Goal: Navigation & Orientation: Locate item on page

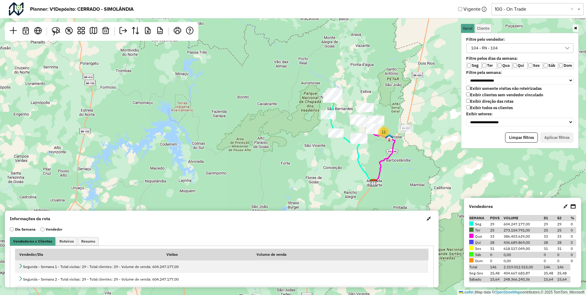
scroll to position [3, 24]
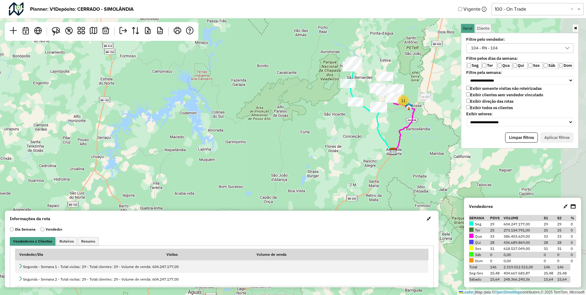
drag, startPoint x: 346, startPoint y: 164, endPoint x: 246, endPoint y: 170, distance: 100.5
click at [246, 170] on div "2 11 Leaflet | Map data © OpenStreetMap contributors,© 2025 TomTom, Microsoft" at bounding box center [293, 147] width 586 height 295
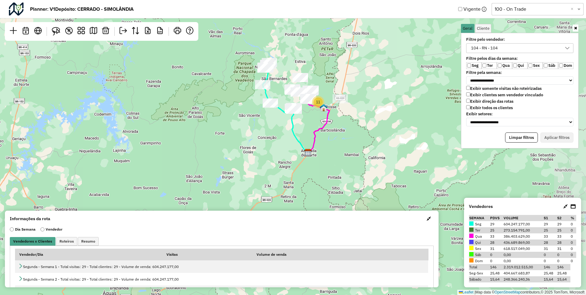
drag, startPoint x: 408, startPoint y: 176, endPoint x: 317, endPoint y: 181, distance: 90.9
click at [317, 181] on div "2 11 Leaflet | Map data © OpenStreetMap contributors,© 2025 TomTom, Microsoft" at bounding box center [293, 147] width 586 height 295
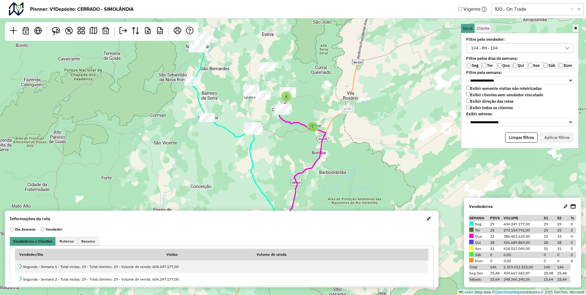
drag, startPoint x: 327, startPoint y: 88, endPoint x: 389, endPoint y: 89, distance: 61.3
click at [389, 89] on div "7 4 Leaflet | Map data © OpenStreetMap contributors,© 2025 TomTom, Microsoft" at bounding box center [293, 147] width 586 height 295
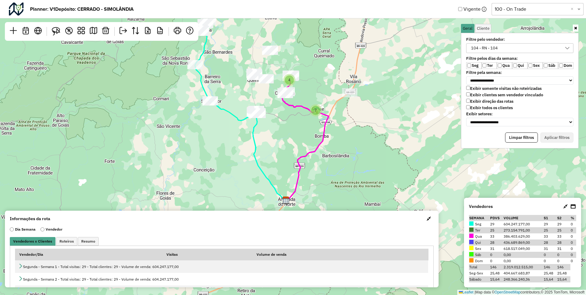
drag, startPoint x: 395, startPoint y: 106, endPoint x: 407, endPoint y: 96, distance: 15.9
click at [407, 96] on div "7 4 Leaflet | Map data © OpenStreetMap contributors,© 2025 TomTom, Microsoft" at bounding box center [293, 147] width 586 height 295
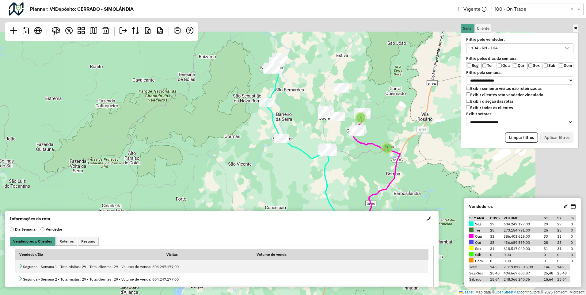
drag, startPoint x: 295, startPoint y: 81, endPoint x: 228, endPoint y: 141, distance: 89.9
click at [228, 144] on div "7 4 Leaflet | Map data © OpenStreetMap contributors,© 2025 TomTom, Microsoft" at bounding box center [293, 147] width 586 height 295
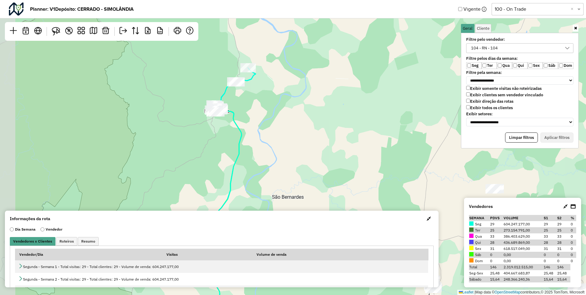
drag, startPoint x: 245, startPoint y: 59, endPoint x: 282, endPoint y: 98, distance: 53.6
click at [296, 93] on div "7 3 Leaflet | Map data © OpenStreetMap contributors,© 2025 TomTom, Microsoft" at bounding box center [293, 147] width 586 height 295
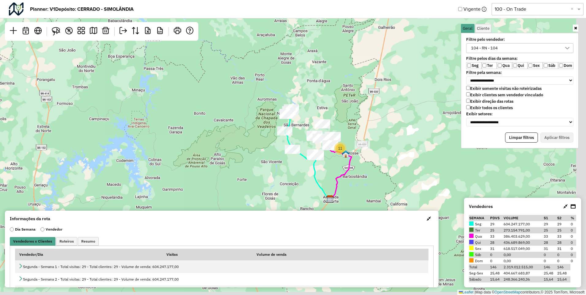
drag, startPoint x: 420, startPoint y: 144, endPoint x: 395, endPoint y: 117, distance: 36.9
click at [395, 117] on div "2 11 Leaflet | Map data © OpenStreetMap contributors,© 2025 TomTom, Microsoft" at bounding box center [293, 147] width 586 height 295
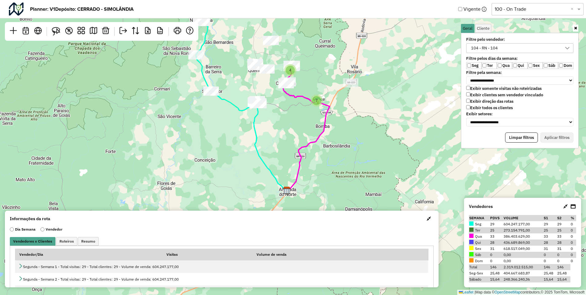
drag, startPoint x: 396, startPoint y: 183, endPoint x: 402, endPoint y: 111, distance: 72.3
click at [402, 111] on div "7 4 Leaflet | Map data © OpenStreetMap contributors,© 2025 TomTom, Microsoft" at bounding box center [293, 147] width 586 height 295
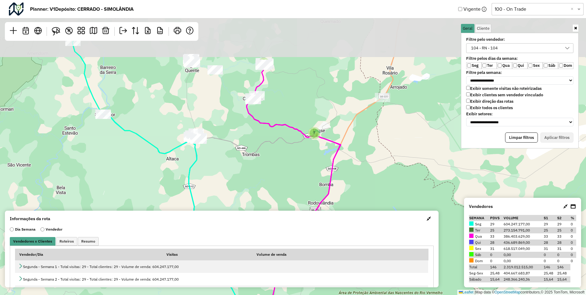
drag, startPoint x: 362, startPoint y: 101, endPoint x: 396, endPoint y: 166, distance: 73.6
click at [396, 166] on div "7 3 Leaflet | Map data © OpenStreetMap contributors,© 2025 TomTom, Microsoft" at bounding box center [293, 147] width 586 height 295
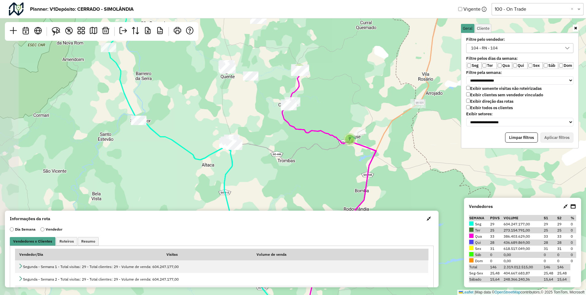
drag, startPoint x: 306, startPoint y: 90, endPoint x: 342, endPoint y: 96, distance: 36.1
click at [342, 96] on div "7 3 Leaflet | Map data © OpenStreetMap contributors,© 2025 TomTom, Microsoft" at bounding box center [293, 147] width 586 height 295
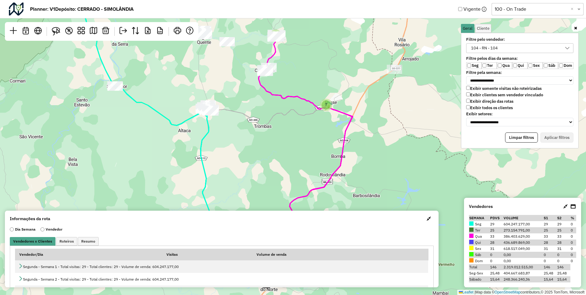
drag, startPoint x: 392, startPoint y: 182, endPoint x: 371, endPoint y: 149, distance: 39.0
click at [374, 146] on div "7 3 Leaflet | Map data © OpenStreetMap contributors,© 2025 TomTom, Microsoft" at bounding box center [293, 147] width 586 height 295
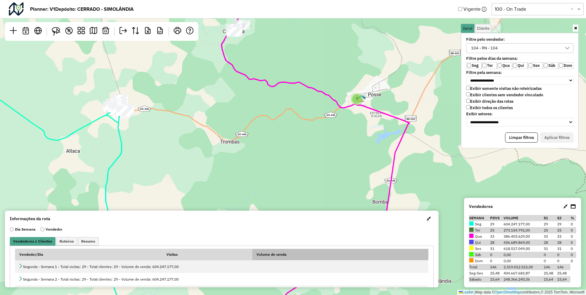
drag, startPoint x: 292, startPoint y: 118, endPoint x: 340, endPoint y: 256, distance: 145.4
click at [339, 258] on hb-planner "**********" at bounding box center [293, 147] width 586 height 295
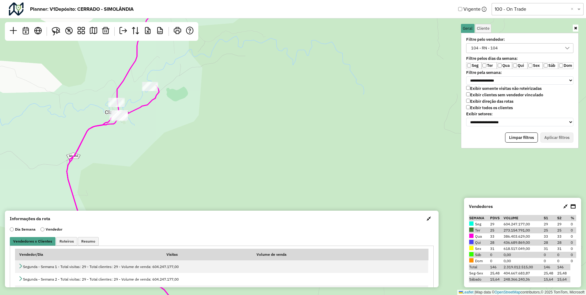
drag, startPoint x: 231, startPoint y: 131, endPoint x: 288, endPoint y: 145, distance: 58.9
click at [283, 144] on div "4 3 Leaflet | Map data © OpenStreetMap contributors,© 2025 TomTom, Microsoft" at bounding box center [293, 147] width 586 height 295
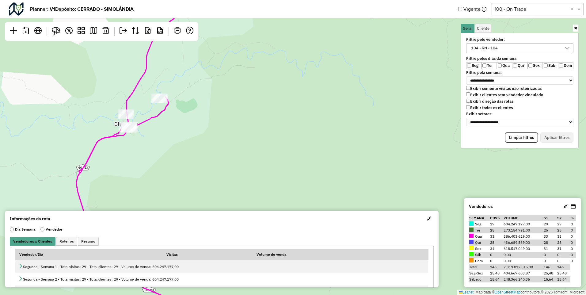
drag, startPoint x: 251, startPoint y: 109, endPoint x: 274, endPoint y: 237, distance: 130.0
click at [271, 254] on hb-planner "**********" at bounding box center [293, 147] width 586 height 295
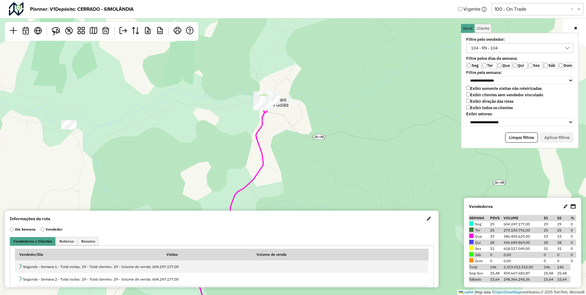
drag, startPoint x: 287, startPoint y: 94, endPoint x: 289, endPoint y: 151, distance: 56.5
click at [289, 151] on div "6 3 Leaflet | Map data © OpenStreetMap contributors,© 2025 TomTom, Microsoft" at bounding box center [293, 147] width 586 height 295
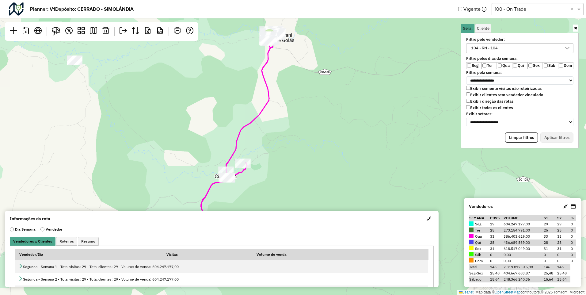
drag, startPoint x: 319, startPoint y: 130, endPoint x: 311, endPoint y: 92, distance: 39.1
click at [311, 92] on div "6 3 Leaflet | Map data © OpenStreetMap contributors,© 2025 TomTom, Microsoft" at bounding box center [293, 147] width 586 height 295
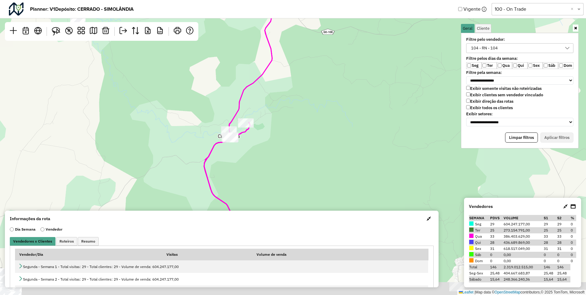
drag, startPoint x: 323, startPoint y: 145, endPoint x: 331, endPoint y: 78, distance: 67.4
click at [331, 79] on div "6 3 Leaflet | Map data © OpenStreetMap contributors,© 2025 TomTom, Microsoft" at bounding box center [293, 147] width 586 height 295
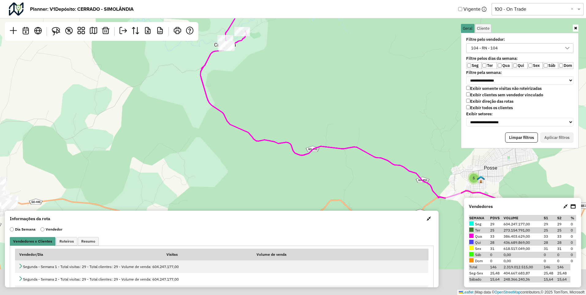
drag, startPoint x: 331, startPoint y: 149, endPoint x: 324, endPoint y: 77, distance: 72.7
click at [324, 77] on div "6 3 Leaflet | Map data © OpenStreetMap contributors,© 2025 TomTom, Microsoft" at bounding box center [293, 147] width 586 height 295
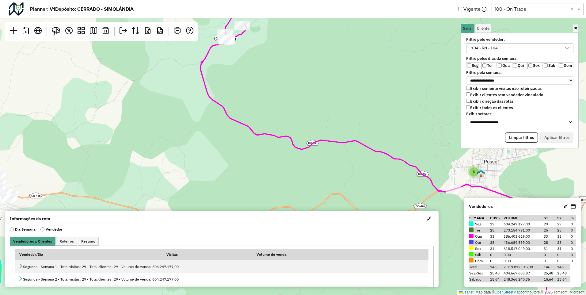
drag, startPoint x: 357, startPoint y: 113, endPoint x: 286, endPoint y: 28, distance: 111.0
click at [286, 28] on div "6 3 Leaflet | Map data © OpenStreetMap contributors,© 2025 TomTom, Microsoft" at bounding box center [293, 147] width 586 height 295
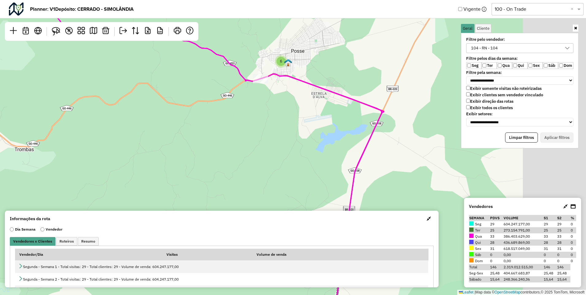
drag, startPoint x: 360, startPoint y: 150, endPoint x: 265, endPoint y: 128, distance: 97.0
click at [265, 128] on div "6 3 Leaflet | Map data © OpenStreetMap contributors,© 2025 TomTom, Microsoft" at bounding box center [293, 147] width 586 height 295
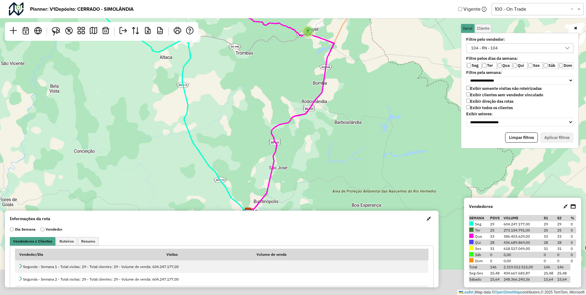
drag, startPoint x: 319, startPoint y: 176, endPoint x: 363, endPoint y: 75, distance: 111.1
click at [363, 75] on div "7 3 Leaflet | Map data © OpenStreetMap contributors,© 2025 TomTom, Microsoft" at bounding box center [293, 147] width 586 height 295
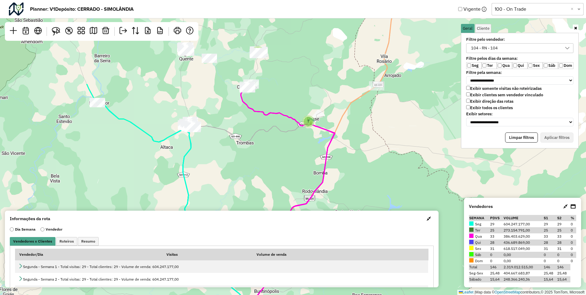
drag, startPoint x: 372, startPoint y: 81, endPoint x: 366, endPoint y: 196, distance: 115.1
click at [366, 197] on div "7 3 Leaflet | Map data © OpenStreetMap contributors,© 2025 TomTom, Microsoft" at bounding box center [293, 147] width 586 height 295
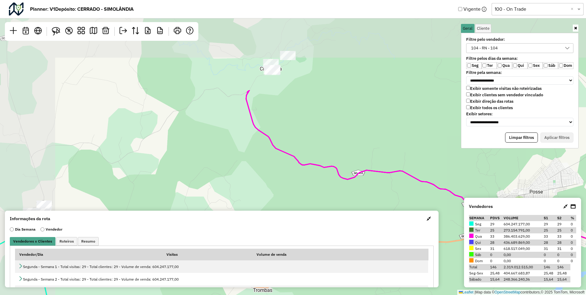
drag, startPoint x: 245, startPoint y: 109, endPoint x: 312, endPoint y: 232, distance: 139.7
click at [308, 235] on hb-planner "**********" at bounding box center [293, 147] width 586 height 295
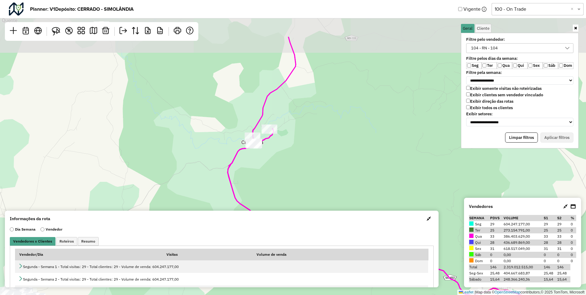
drag, startPoint x: 323, startPoint y: 99, endPoint x: 294, endPoint y: 174, distance: 80.2
click at [297, 171] on div "6 3 Leaflet | Map data © OpenStreetMap contributors,© 2025 TomTom, Microsoft" at bounding box center [293, 147] width 586 height 295
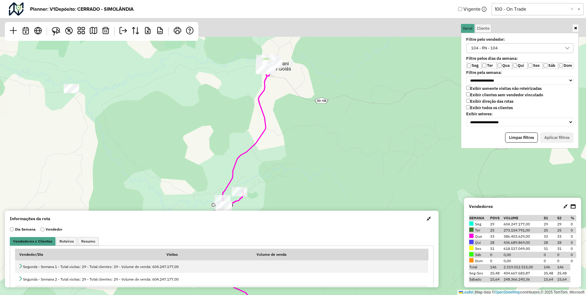
drag, startPoint x: 373, startPoint y: 60, endPoint x: 335, endPoint y: 142, distance: 89.9
click at [335, 142] on div "6 3 Leaflet | Map data © OpenStreetMap contributors,© 2025 TomTom, Microsoft" at bounding box center [293, 147] width 586 height 295
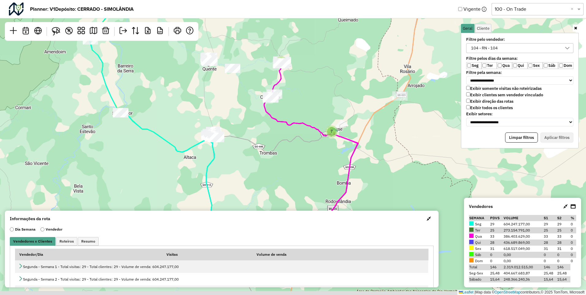
drag, startPoint x: 350, startPoint y: 149, endPoint x: 322, endPoint y: 92, distance: 63.4
click at [322, 92] on div "7 3 Leaflet | Map data © OpenStreetMap contributors,© 2025 TomTom, Microsoft" at bounding box center [293, 147] width 586 height 295
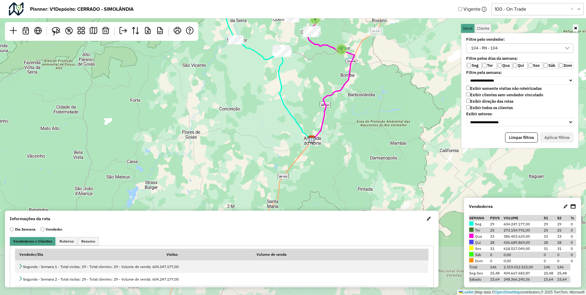
drag, startPoint x: 410, startPoint y: 169, endPoint x: 397, endPoint y: 88, distance: 82.3
click at [397, 88] on div "7 4 Leaflet | Map data © OpenStreetMap contributors,© 2025 TomTom, Microsoft" at bounding box center [293, 147] width 586 height 295
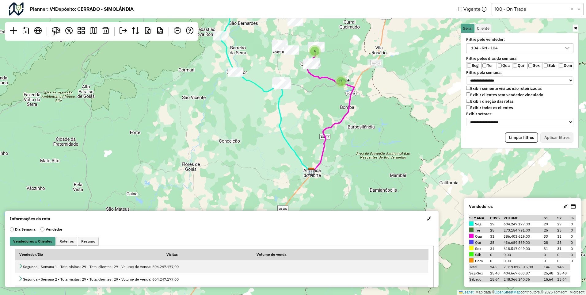
drag, startPoint x: 395, startPoint y: 75, endPoint x: 395, endPoint y: 107, distance: 32.2
click at [395, 107] on div "7 4 Leaflet | Map data © OpenStreetMap contributors,© 2025 TomTom, Microsoft" at bounding box center [293, 147] width 586 height 295
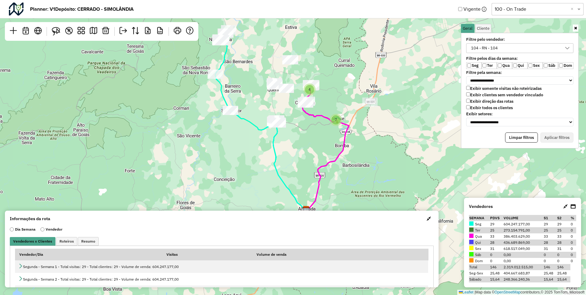
drag, startPoint x: 402, startPoint y: 95, endPoint x: 397, endPoint y: 133, distance: 38.4
click at [397, 133] on div "7 4 Leaflet | Map data © OpenStreetMap contributors,© 2025 TomTom, Microsoft" at bounding box center [293, 147] width 586 height 295
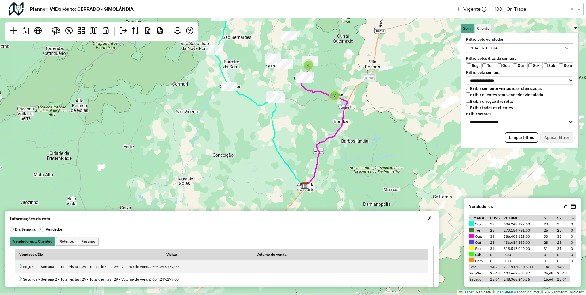
drag, startPoint x: 407, startPoint y: 155, endPoint x: 405, endPoint y: 131, distance: 24.0
click at [406, 131] on div "7 4 Leaflet | Map data © OpenStreetMap contributors,© 2025 TomTom, Microsoft" at bounding box center [293, 147] width 586 height 295
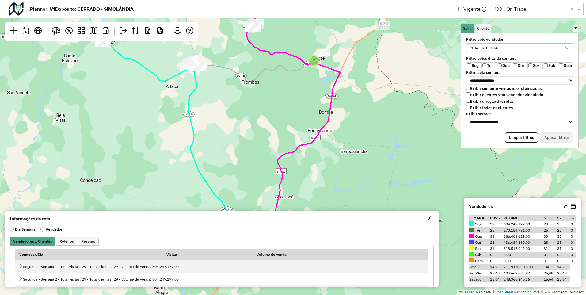
drag, startPoint x: 325, startPoint y: 116, endPoint x: 375, endPoint y: 116, distance: 49.4
click at [375, 116] on div "7 3 Leaflet | Map data © OpenStreetMap contributors,© 2025 TomTom, Microsoft" at bounding box center [293, 147] width 586 height 295
